Goal: Complete application form: Complete application form

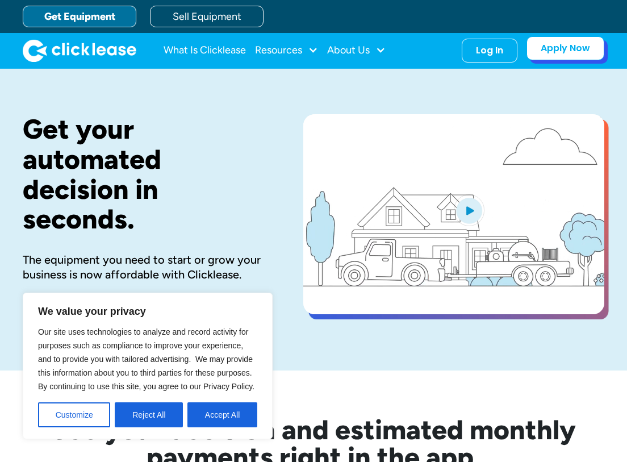
click at [542, 51] on link "Apply Now" at bounding box center [565, 48] width 78 height 24
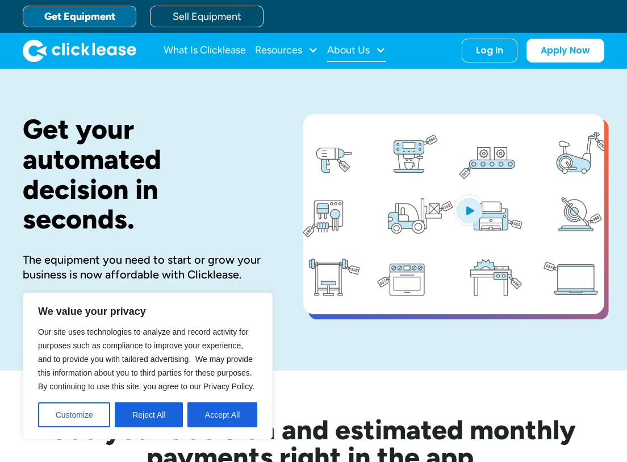
click at [385, 47] on div at bounding box center [380, 50] width 10 height 10
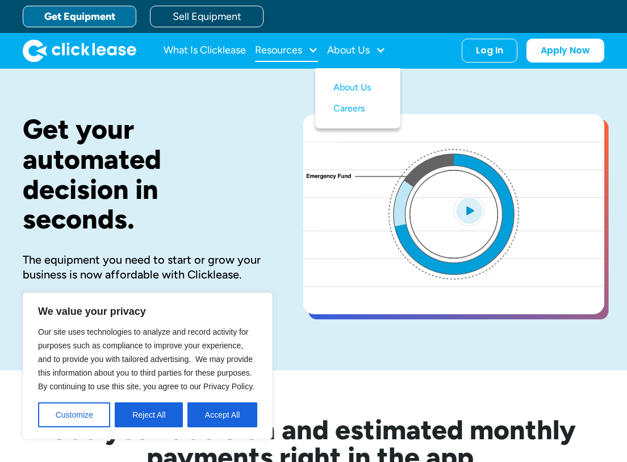
click at [311, 50] on div at bounding box center [313, 50] width 10 height 10
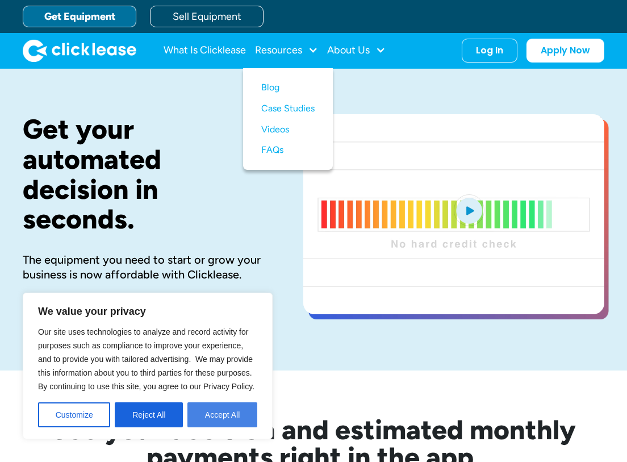
click at [192, 412] on button "Accept All" at bounding box center [222, 414] width 70 height 25
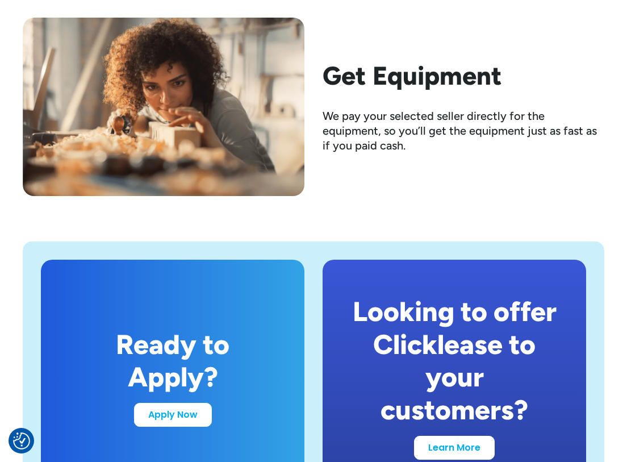
scroll to position [1998, 0]
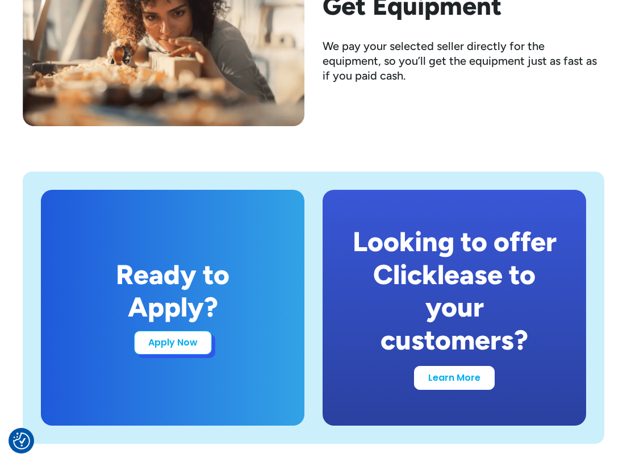
click at [178, 343] on link "Apply Now" at bounding box center [173, 342] width 78 height 24
